Goal: Transaction & Acquisition: Purchase product/service

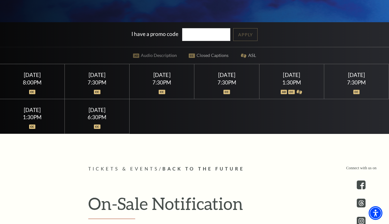
scroll to position [156, 0]
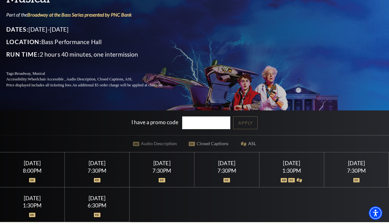
scroll to position [63, 0]
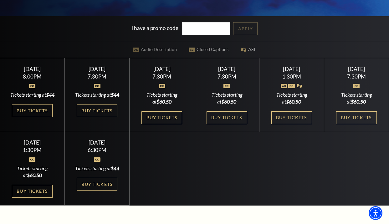
scroll to position [188, 0]
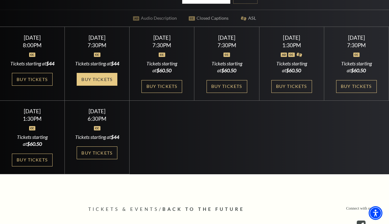
click at [83, 86] on link "Buy Tickets" at bounding box center [97, 79] width 41 height 13
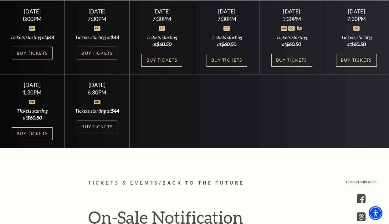
scroll to position [219, 0]
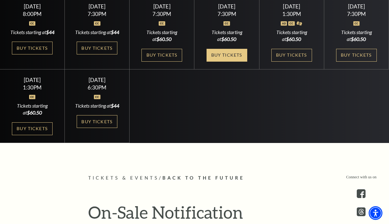
click at [229, 51] on link "Buy Tickets" at bounding box center [226, 55] width 41 height 13
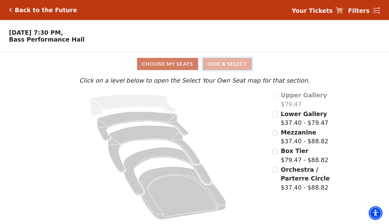
click at [214, 63] on button "Quick Select" at bounding box center [227, 64] width 49 height 12
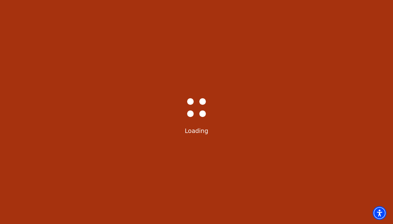
select select "6245"
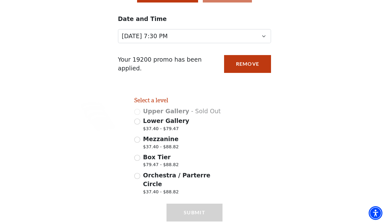
scroll to position [83, 0]
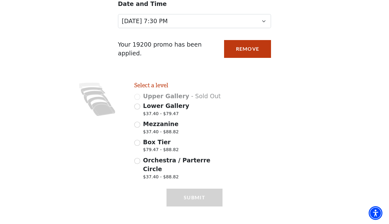
click at [154, 127] on span "Mezzanine" at bounding box center [160, 123] width 35 height 7
click at [140, 127] on input "Mezzanine $37.40 - $88.82" at bounding box center [137, 125] width 6 height 6
radio input "true"
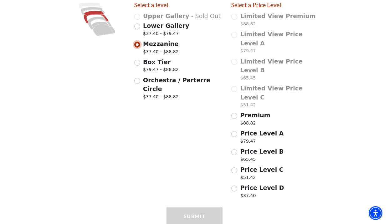
scroll to position [163, 0]
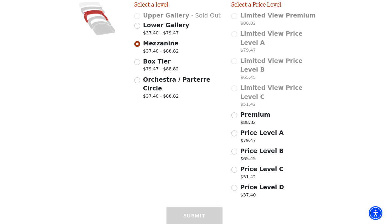
click at [253, 184] on span "Price Level D" at bounding box center [262, 187] width 44 height 7
click at [237, 185] on input "Price Level D $37.40" at bounding box center [234, 188] width 6 height 6
radio input "true"
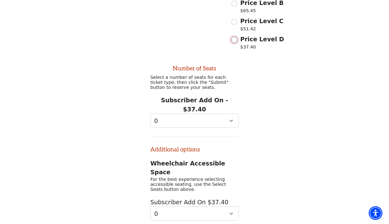
scroll to position [313, 0]
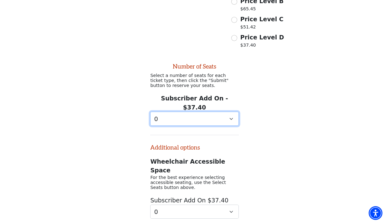
click at [183, 112] on select "0 1 2" at bounding box center [194, 119] width 88 height 14
select select "2"
click at [150, 112] on select "0 1 2" at bounding box center [194, 119] width 88 height 14
click at [230, 112] on select "0 1 2" at bounding box center [194, 119] width 88 height 14
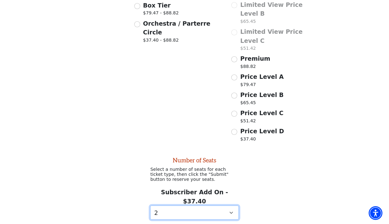
scroll to position [188, 0]
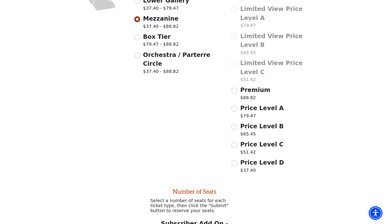
click at [255, 141] on span "Price Level C" at bounding box center [261, 144] width 43 height 7
click at [237, 142] on input "Price Level C $51.42" at bounding box center [234, 145] width 6 height 6
radio input "true"
select select "0"
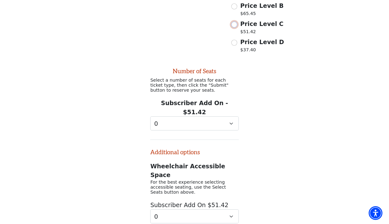
scroll to position [313, 0]
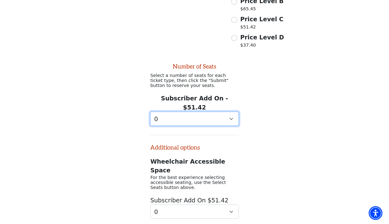
click at [234, 112] on select "0 1 2 3 4 5 6 7 8 9" at bounding box center [194, 119] width 88 height 14
click at [267, 51] on div "Number of Seats Select a number of seats for each ticket type, then click the "…" at bounding box center [194, 135] width 389 height 168
click at [240, 34] on span "Price Level D" at bounding box center [262, 37] width 44 height 7
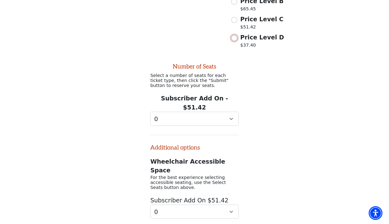
click at [237, 35] on input "Price Level D $37.40" at bounding box center [234, 38] width 6 height 6
radio input "true"
select select "2"
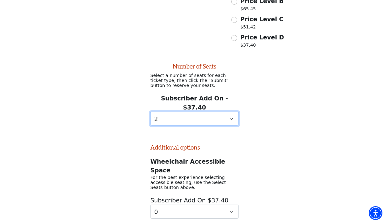
click at [231, 112] on select "0 1 2" at bounding box center [194, 119] width 88 height 14
click at [150, 112] on select "0 1 2" at bounding box center [194, 119] width 88 height 14
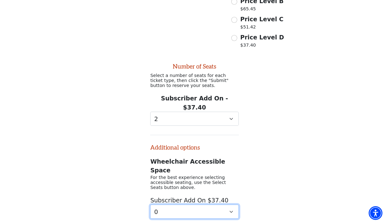
click at [209, 204] on select "0 1" at bounding box center [194, 211] width 88 height 14
select select "1"
click at [150, 204] on select "0 1" at bounding box center [194, 211] width 88 height 14
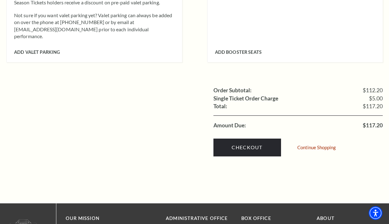
scroll to position [625, 0]
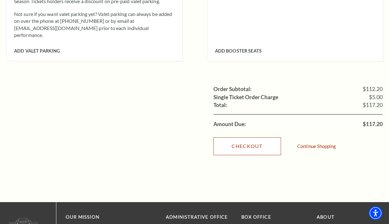
click at [266, 137] on link "Checkout" at bounding box center [247, 146] width 68 height 18
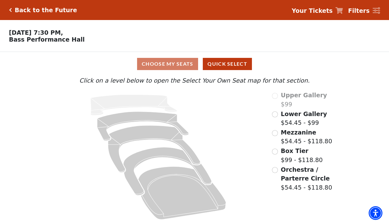
click at [299, 179] on span "Orchestra / Parterre Circle" at bounding box center [304, 174] width 49 height 16
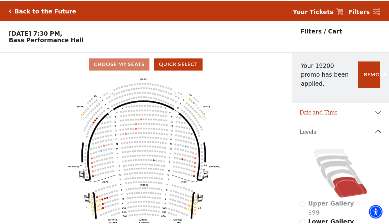
scroll to position [29, 0]
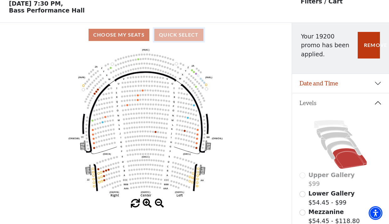
click at [158, 35] on button "Quick Select" at bounding box center [178, 35] width 49 height 12
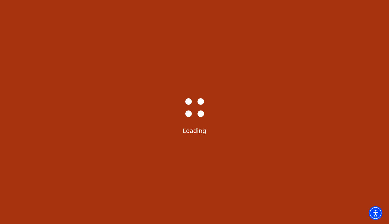
scroll to position [0, 0]
select select "6247"
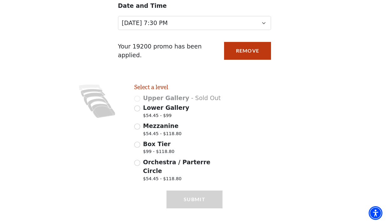
scroll to position [83, 0]
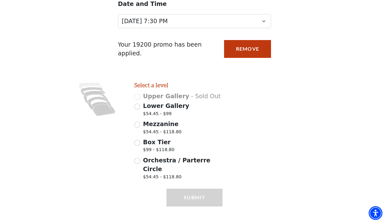
click at [152, 131] on span "$54.45 - $118.80" at bounding box center [162, 133] width 38 height 8
click at [140, 128] on input "Mezzanine $54.45 - $118.80" at bounding box center [137, 125] width 6 height 6
radio input "true"
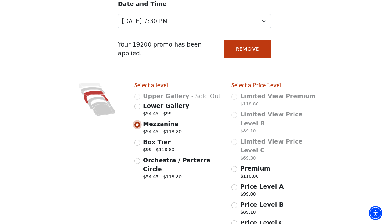
scroll to position [145, 0]
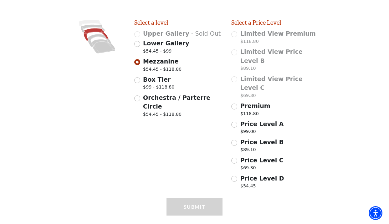
click at [253, 175] on span "Price Level D" at bounding box center [262, 178] width 44 height 7
click at [237, 176] on input "Price Level D $54.45" at bounding box center [234, 179] width 6 height 6
radio input "true"
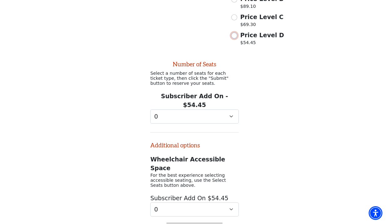
scroll to position [295, 0]
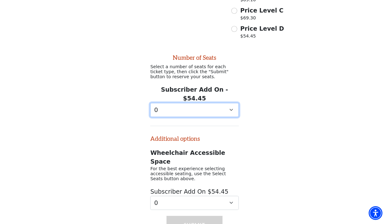
click at [196, 103] on select "0 1 2 3 4 5 6" at bounding box center [194, 110] width 88 height 14
select select "3"
click at [150, 103] on select "0 1 2 3 4 5 6" at bounding box center [194, 110] width 88 height 14
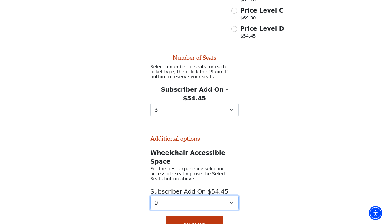
click at [230, 196] on select "0 1 2 3 4 5" at bounding box center [194, 203] width 88 height 14
select select "2"
click at [150, 196] on select "0 1 2 3 4 5" at bounding box center [194, 203] width 88 height 14
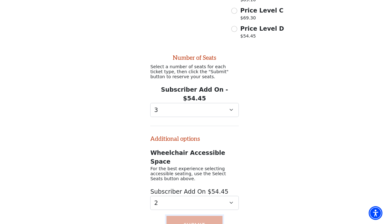
click at [189, 216] on button "Submit" at bounding box center [194, 225] width 56 height 18
click at [202, 216] on button "Submit" at bounding box center [194, 225] width 56 height 18
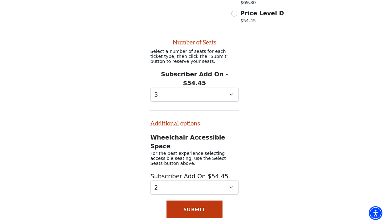
scroll to position [328, 0]
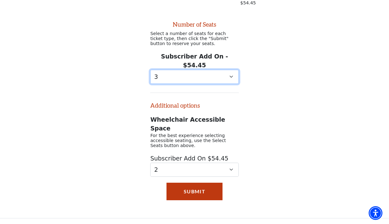
click at [223, 70] on select "0 1 2 3 4 5 6" at bounding box center [194, 77] width 88 height 14
select select "2"
click at [150, 70] on select "0 1 2 3 4 5 6" at bounding box center [194, 77] width 88 height 14
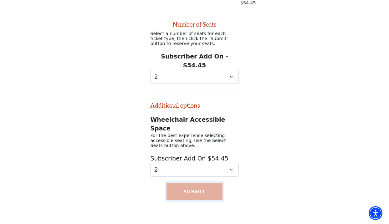
click at [203, 183] on button "Submit" at bounding box center [194, 192] width 56 height 18
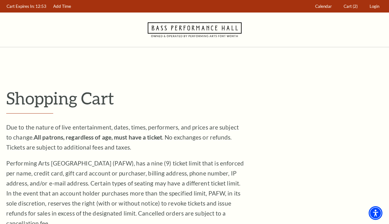
drag, startPoint x: 0, startPoint y: 0, endPoint x: 285, endPoint y: 79, distance: 295.6
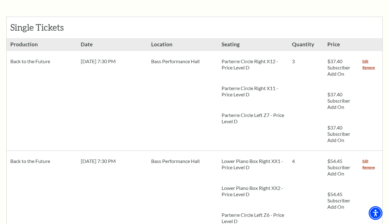
scroll to position [281, 0]
click at [366, 64] on link "Remove" at bounding box center [368, 67] width 13 height 6
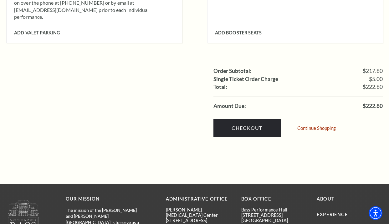
scroll to position [688, 0]
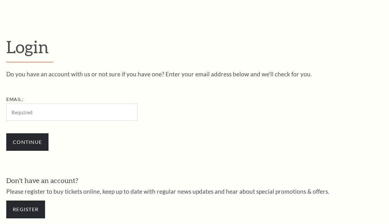
scroll to position [165, 0]
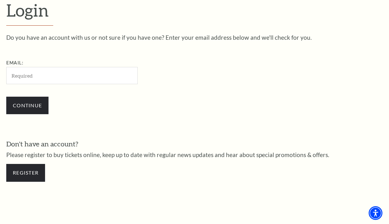
click at [83, 69] on input "Email:" at bounding box center [71, 75] width 131 height 17
click at [204, 90] on div "Email: Continue" at bounding box center [107, 89] width 203 height 61
click at [81, 75] on input "Email:" at bounding box center [71, 75] width 131 height 17
type input "[PERSON_NAME][EMAIL_ADDRESS][PERSON_NAME][DOMAIN_NAME]"
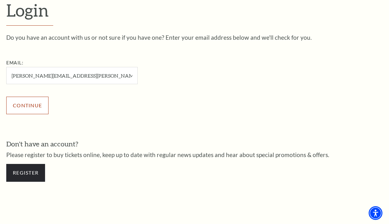
click at [26, 105] on input "Continue" at bounding box center [27, 106] width 42 height 18
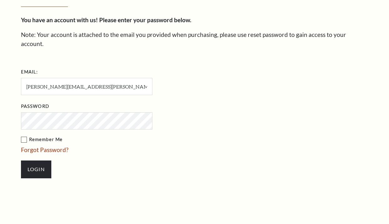
scroll to position [171, 0]
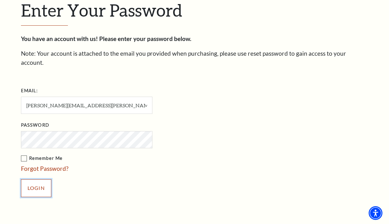
click at [37, 179] on input "Login" at bounding box center [36, 188] width 30 height 18
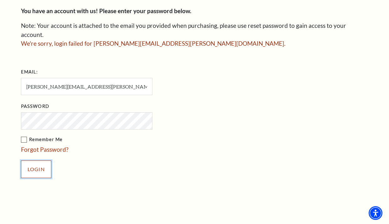
click at [41, 161] on input "Login" at bounding box center [36, 169] width 30 height 18
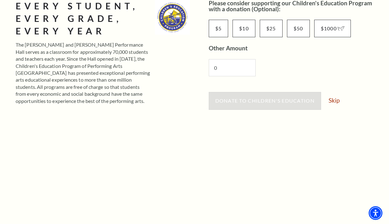
scroll to position [125, 0]
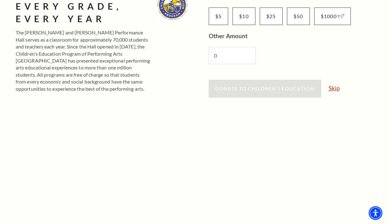
click at [336, 88] on link "Skip" at bounding box center [333, 88] width 11 height 6
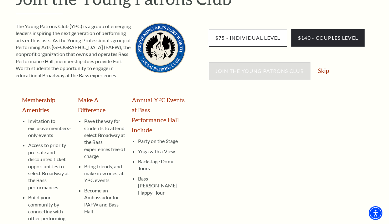
scroll to position [94, 0]
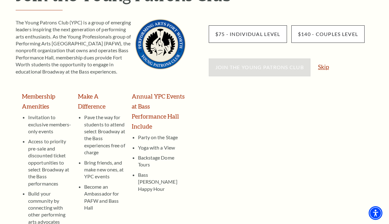
click at [323, 65] on link "Skip" at bounding box center [323, 67] width 11 height 6
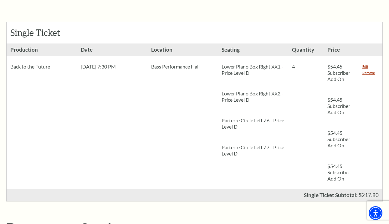
scroll to position [156, 0]
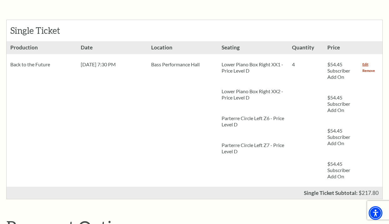
click at [368, 71] on link "Remove" at bounding box center [368, 71] width 13 height 6
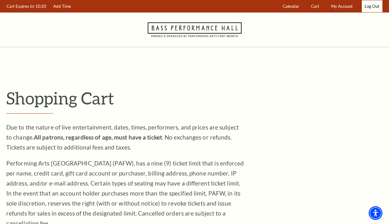
click at [369, 7] on link "Log Out" at bounding box center [371, 6] width 21 height 12
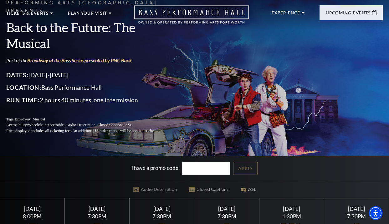
scroll to position [67, 0]
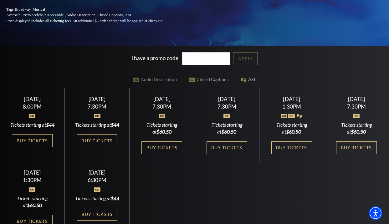
scroll to position [156, 0]
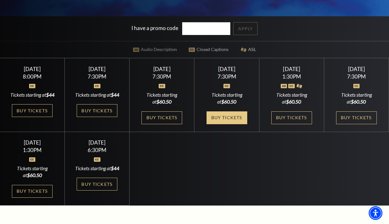
click at [233, 119] on link "Buy Tickets" at bounding box center [226, 117] width 41 height 13
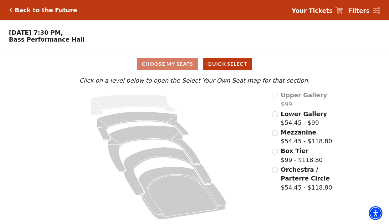
click at [287, 152] on span "Box Tier" at bounding box center [294, 150] width 28 height 7
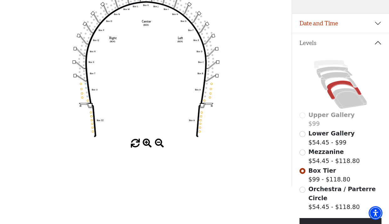
scroll to position [92, 0]
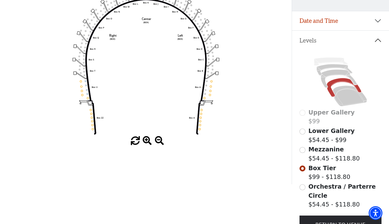
click at [320, 146] on span "Mezzanine" at bounding box center [325, 149] width 35 height 7
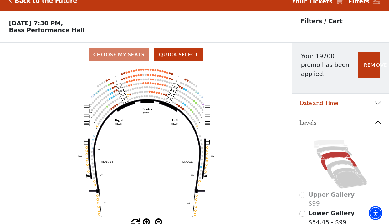
scroll to position [0, 0]
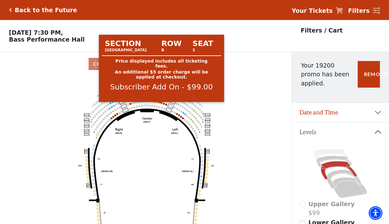
click at [161, 104] on circle at bounding box center [161, 103] width 2 height 2
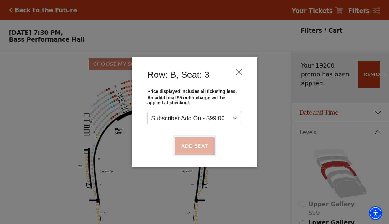
click at [199, 147] on button "Add Seat" at bounding box center [194, 146] width 40 height 18
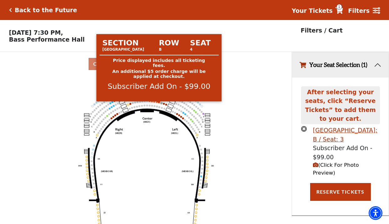
click at [159, 103] on circle at bounding box center [159, 102] width 2 height 2
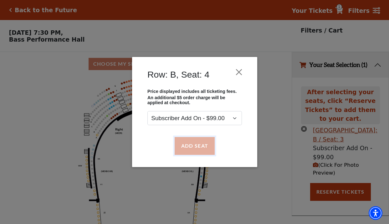
click at [190, 140] on button "Add Seat" at bounding box center [194, 146] width 40 height 18
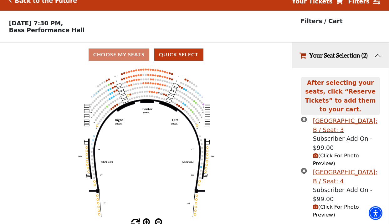
scroll to position [21, 0]
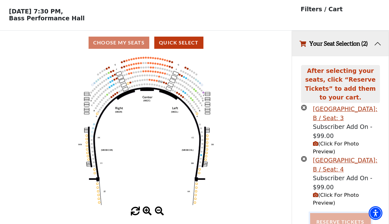
click at [344, 213] on button "Reserve Tickets" at bounding box center [340, 222] width 61 height 18
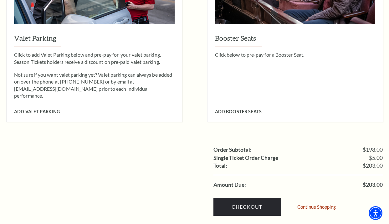
scroll to position [563, 0]
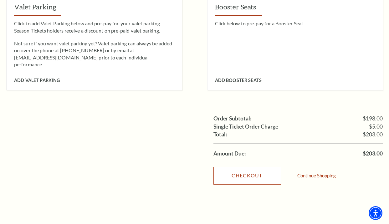
click at [269, 167] on link "Checkout" at bounding box center [247, 176] width 68 height 18
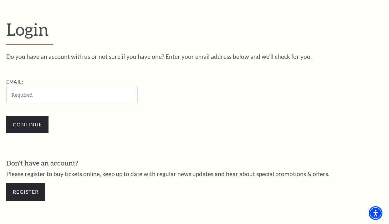
scroll to position [156, 0]
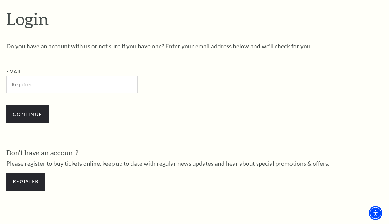
click at [318, 27] on h1 "Login" at bounding box center [194, 22] width 376 height 26
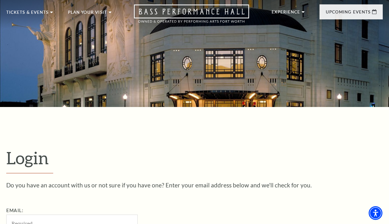
scroll to position [0, 0]
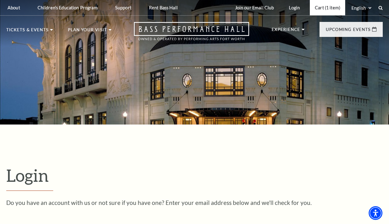
click at [326, 10] on link "Cart (1 item)" at bounding box center [327, 7] width 35 height 15
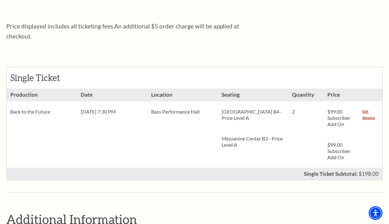
scroll to position [219, 0]
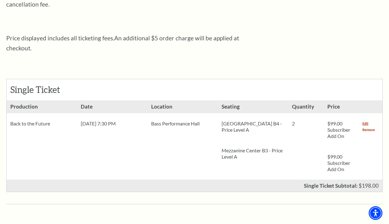
click at [371, 127] on link "Remove" at bounding box center [368, 130] width 13 height 6
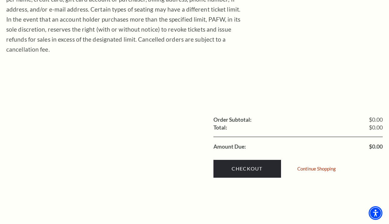
scroll to position [250, 0]
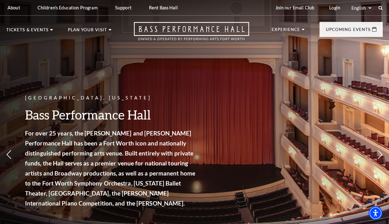
click at [190, 88] on div "[GEOGRAPHIC_DATA], [US_STATE] Bass Performance Hall For over 25 years, the [PER…" at bounding box center [111, 155] width 172 height 134
